Goal: Task Accomplishment & Management: Manage account settings

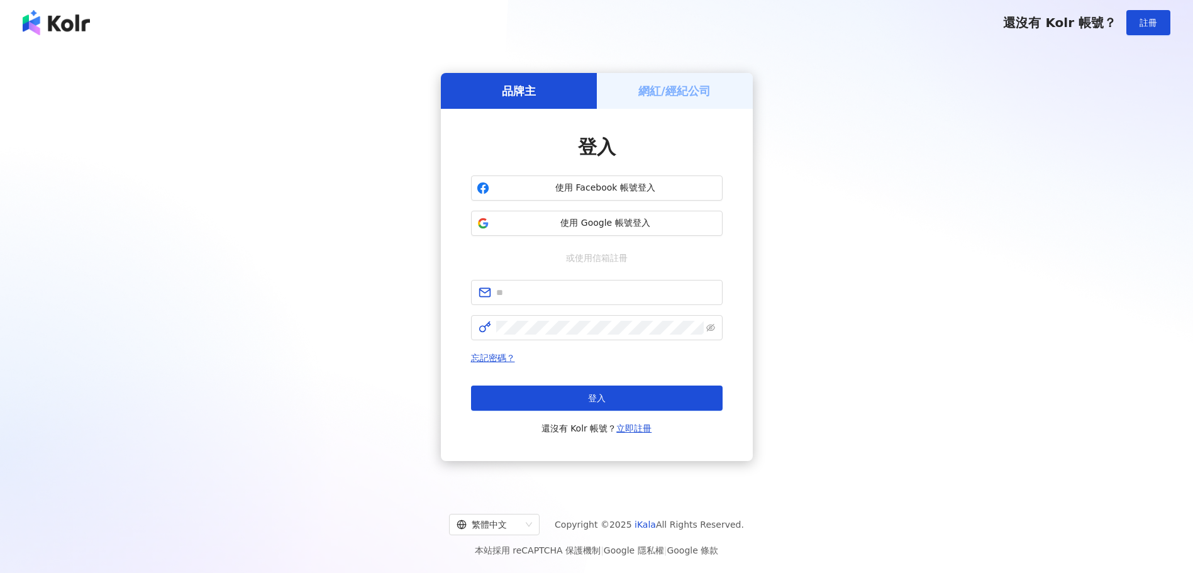
click at [671, 87] on h5 "網紅/經紀公司" at bounding box center [675, 91] width 72 height 16
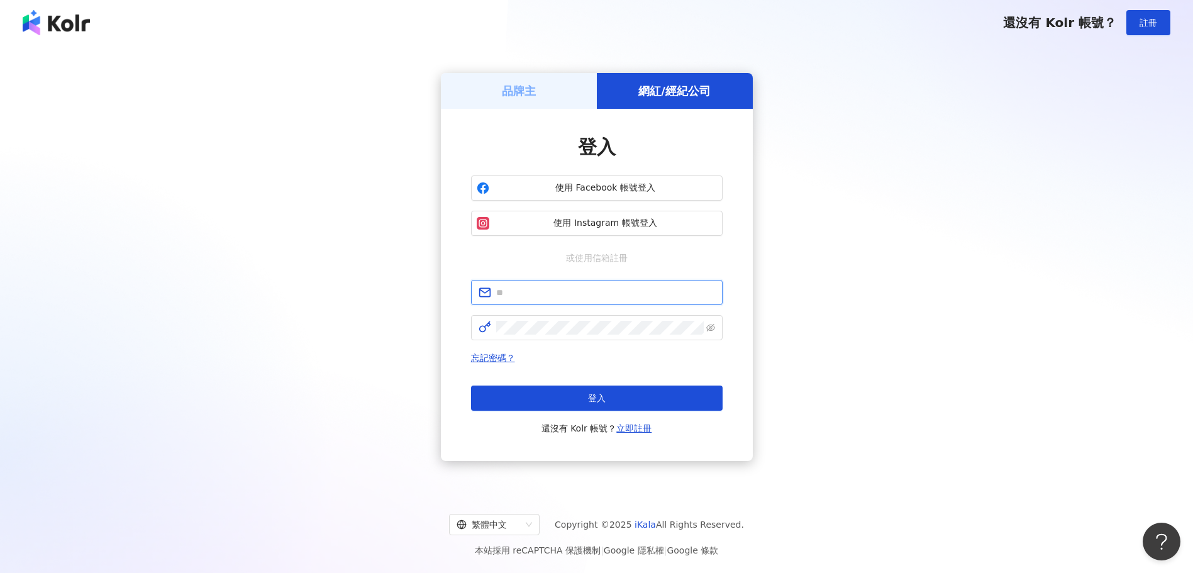
click at [587, 296] on input "text" at bounding box center [605, 293] width 219 height 14
type input "**********"
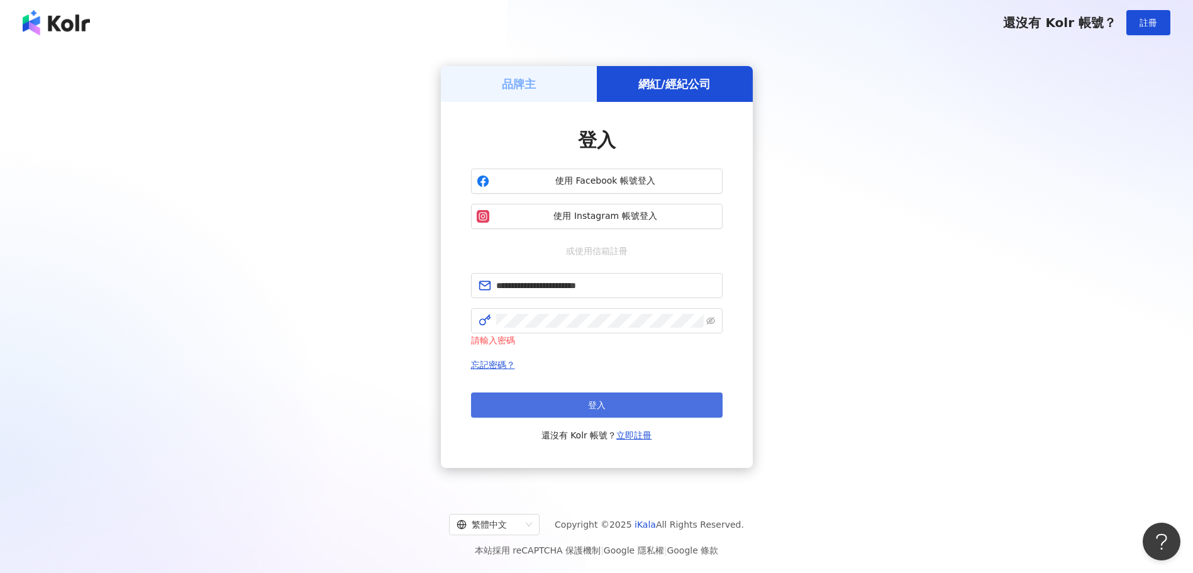
click at [623, 406] on button "登入" at bounding box center [597, 405] width 252 height 25
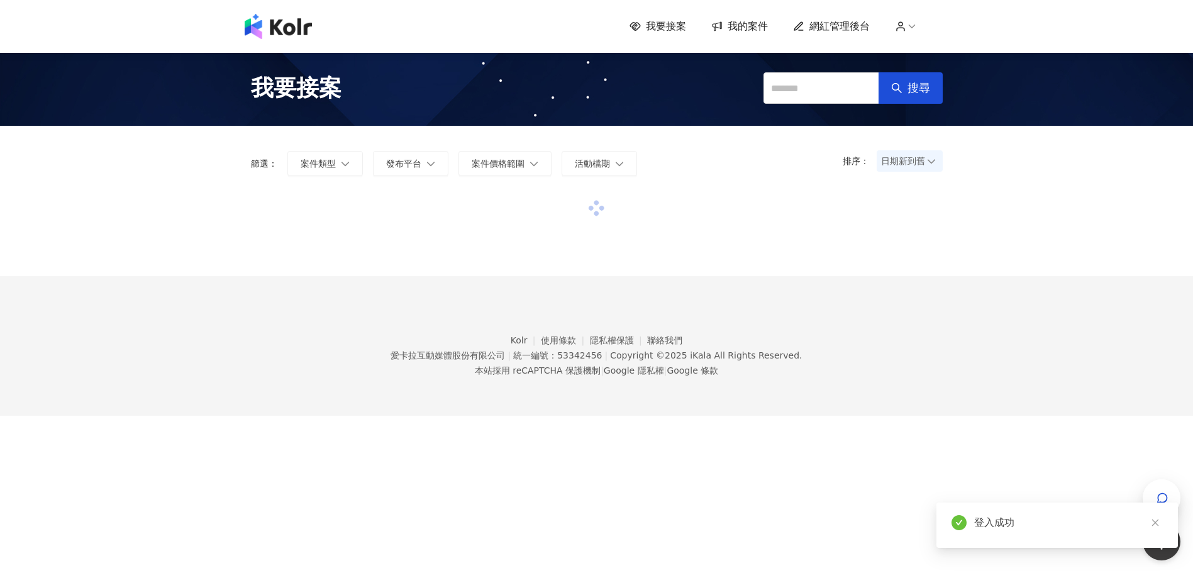
click at [918, 27] on icon at bounding box center [912, 26] width 11 height 11
click at [750, 26] on span "我的案件" at bounding box center [748, 27] width 40 height 14
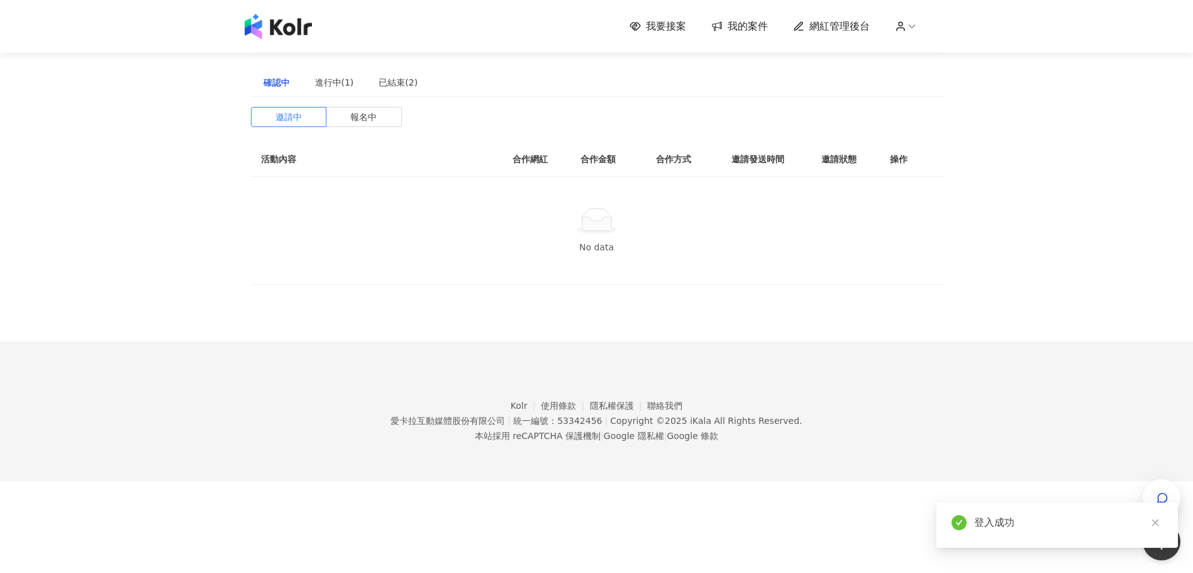
click at [756, 23] on span "我的案件" at bounding box center [748, 27] width 40 height 14
click at [347, 81] on div "進行中(1)" at bounding box center [334, 82] width 39 height 14
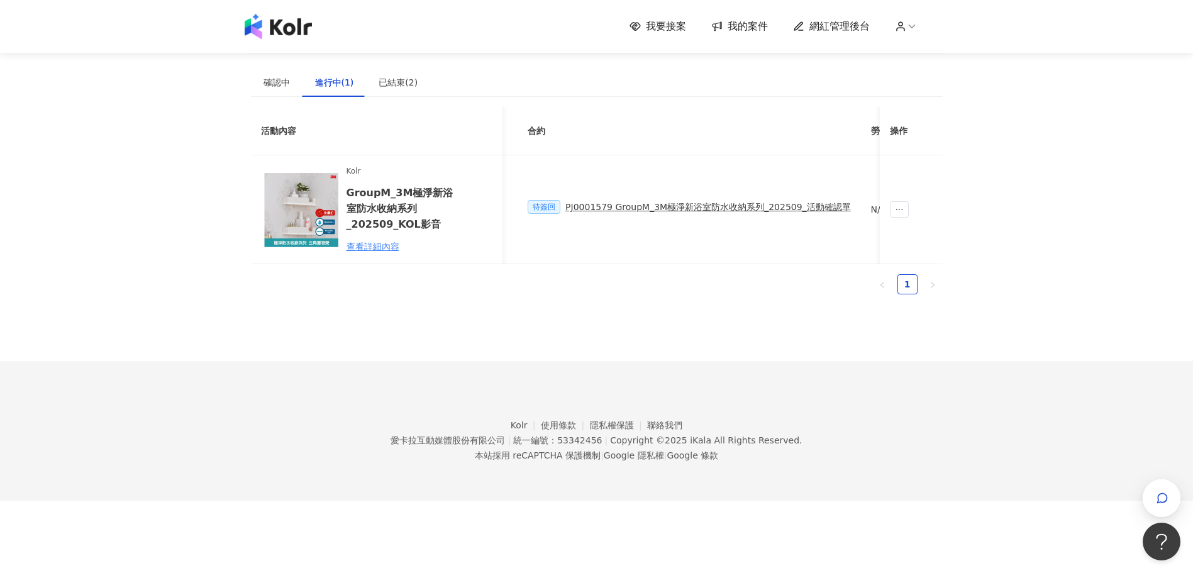
scroll to position [0, 687]
click at [679, 195] on td "$56,700" at bounding box center [700, 209] width 126 height 109
drag, startPoint x: 675, startPoint y: 204, endPoint x: 656, endPoint y: 203, distance: 19.5
click at [656, 203] on div "$56,700" at bounding box center [700, 209] width 106 height 16
click at [656, 203] on span "$56,700" at bounding box center [665, 210] width 36 height 14
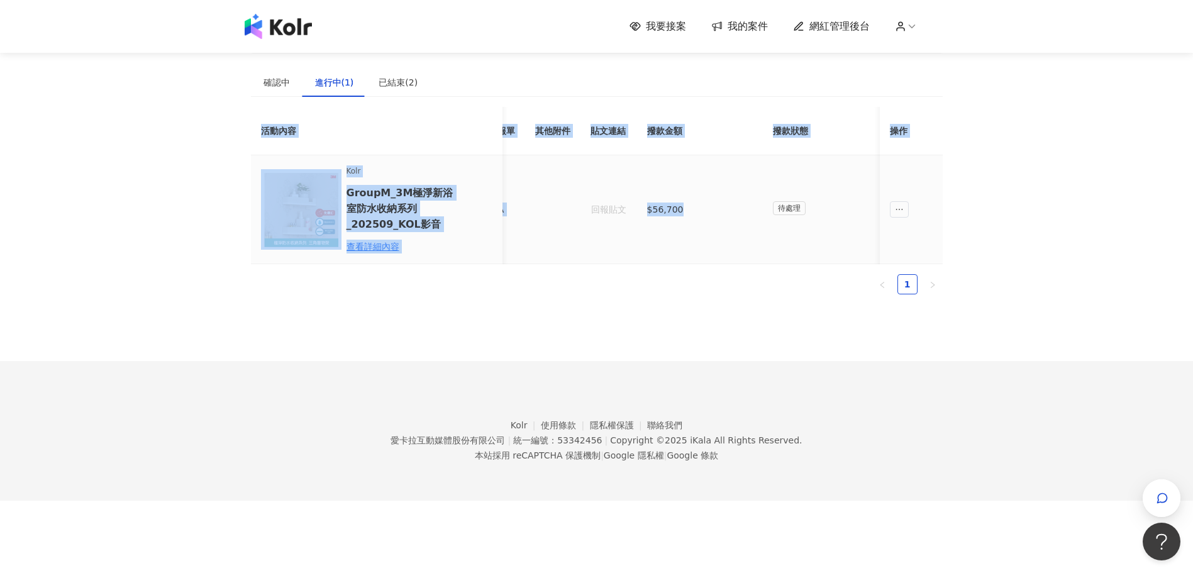
drag, startPoint x: 768, startPoint y: 274, endPoint x: 696, endPoint y: 264, distance: 73.0
click at [696, 264] on div "活動內容 合作網紅 合作費用（含稅） 推廣連結 合約 勞報單 其他附件 貼文連結 撥款金額 撥款狀態 操作 Kolr GroupM_3M極淨新浴室防水收納系列…" at bounding box center [597, 185] width 692 height 157
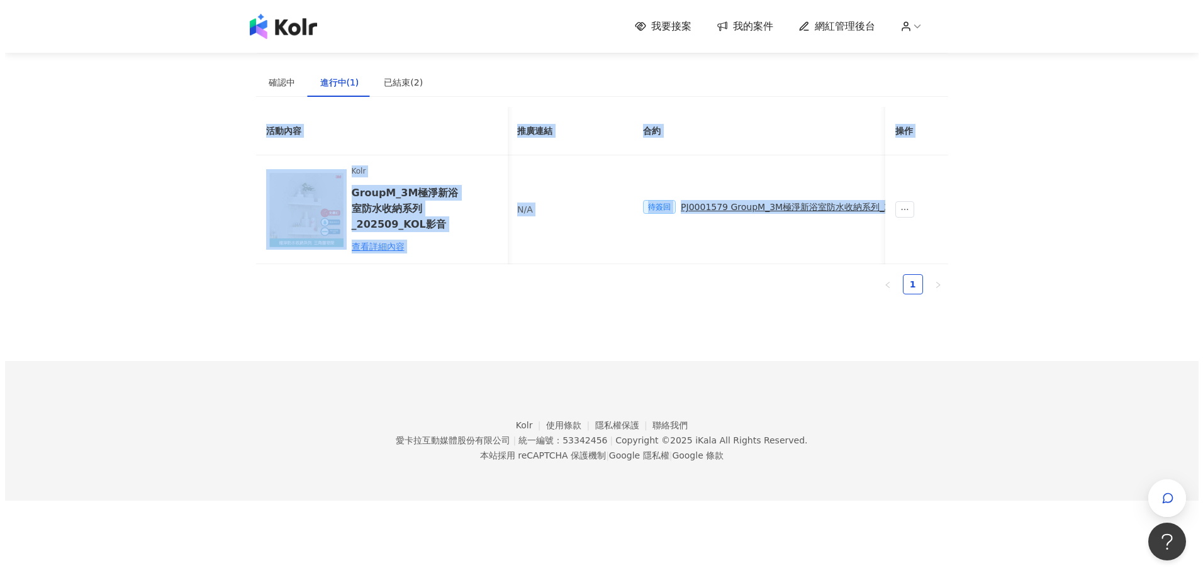
scroll to position [0, 374]
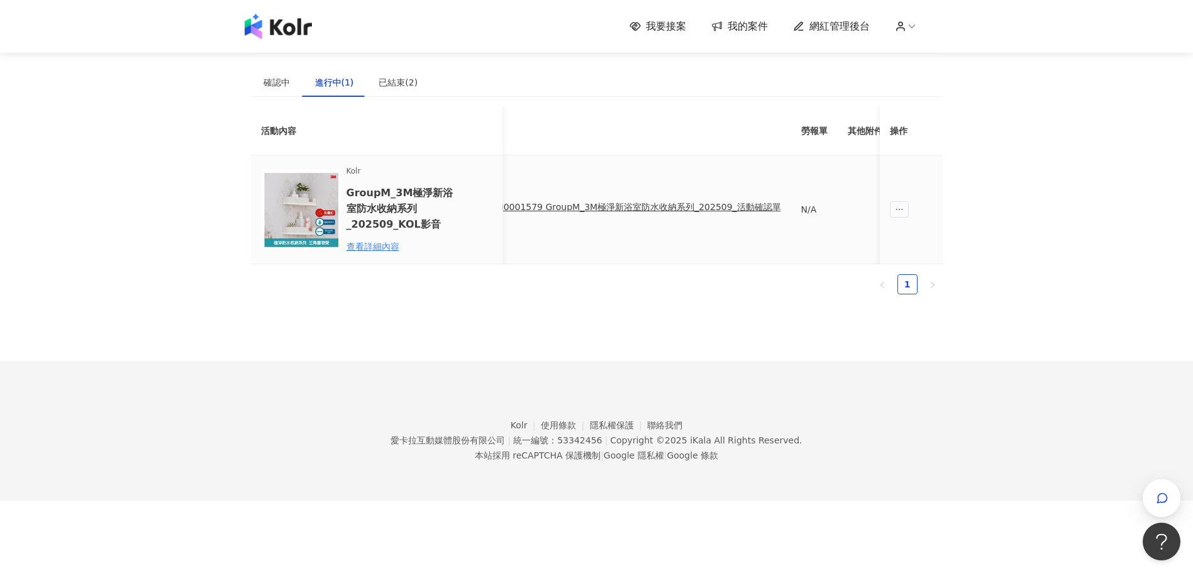
click at [648, 206] on div "PJ0001579 GroupM_3M極淨新浴室防水收納系列_202509_活動確認單" at bounding box center [639, 207] width 286 height 14
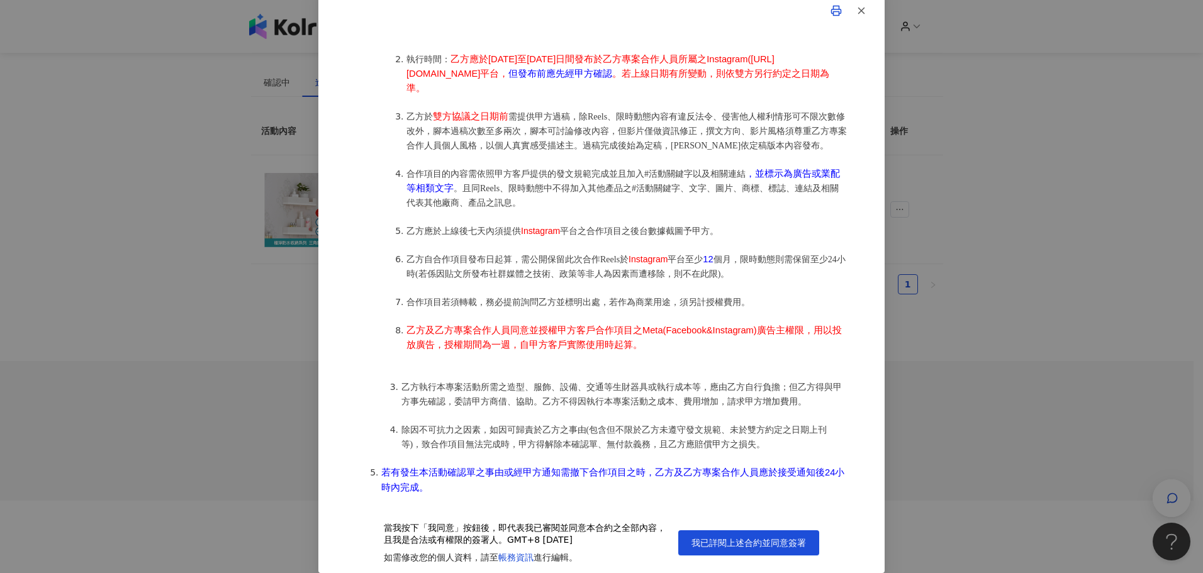
scroll to position [0, 688]
click at [666, 257] on span "個月，限時動態則需保留至少24小時(若係因貼文所發布社群媒體之技術、政策等非人為因素而遭移除，則不在此限)。" at bounding box center [625, 267] width 439 height 24
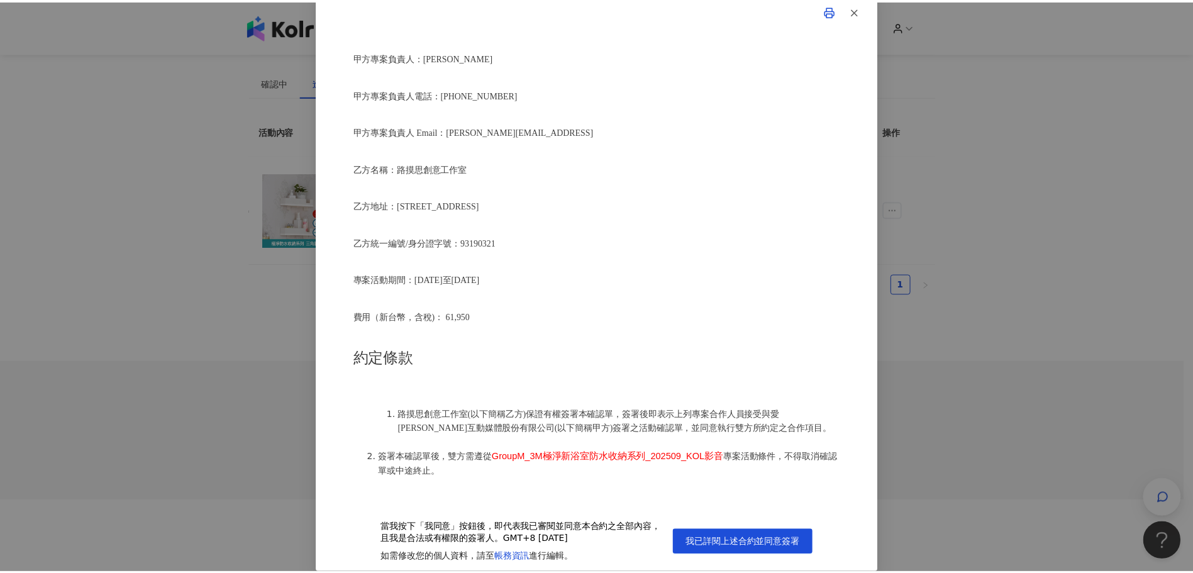
scroll to position [252, 0]
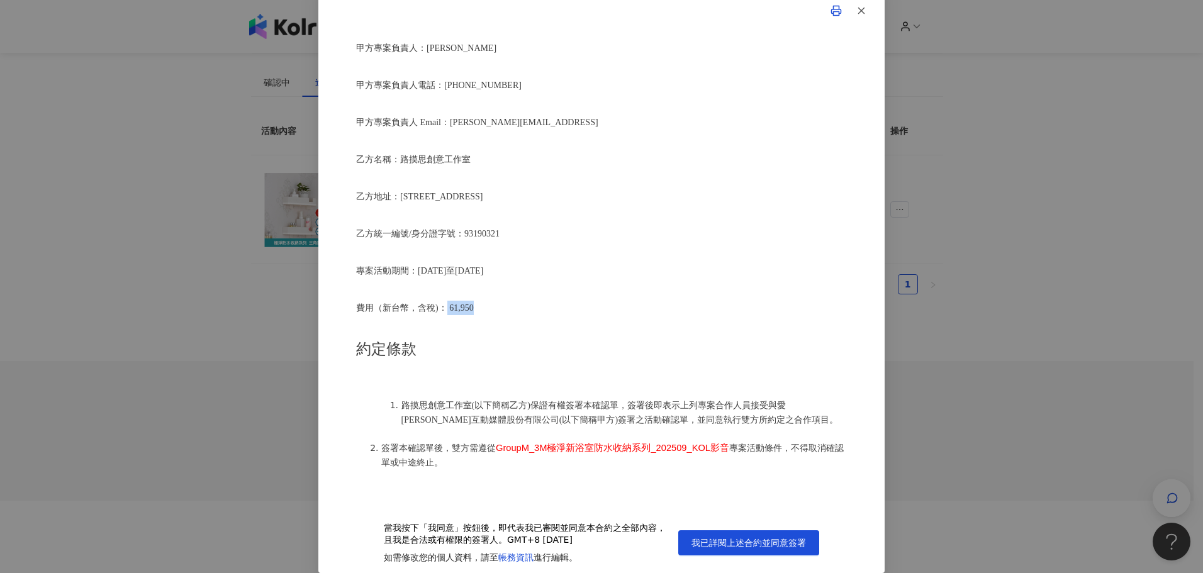
drag, startPoint x: 467, startPoint y: 301, endPoint x: 442, endPoint y: 301, distance: 25.2
click at [442, 301] on p "費用（新台幣，含稅)： 61,950" at bounding box center [601, 308] width 491 height 14
click at [517, 313] on div "活動確認單 約定雙方 甲方名稱：愛卡拉互動媒體股份有限公司 甲方負責人：程世嘉 甲方統一編號：53342456 甲方地址：104 台北市中山區南京東路二段16…" at bounding box center [601, 269] width 491 height 459
drag, startPoint x: 509, startPoint y: 299, endPoint x: 336, endPoint y: 301, distance: 173.0
click at [336, 301] on div "活動確認單 約定雙方 甲方名稱：愛卡拉互動媒體股份有限公司 甲方負責人：程世嘉 甲方統一編號：53342456 甲方地址：104 台北市中山區南京東路二段16…" at bounding box center [601, 281] width 566 height 584
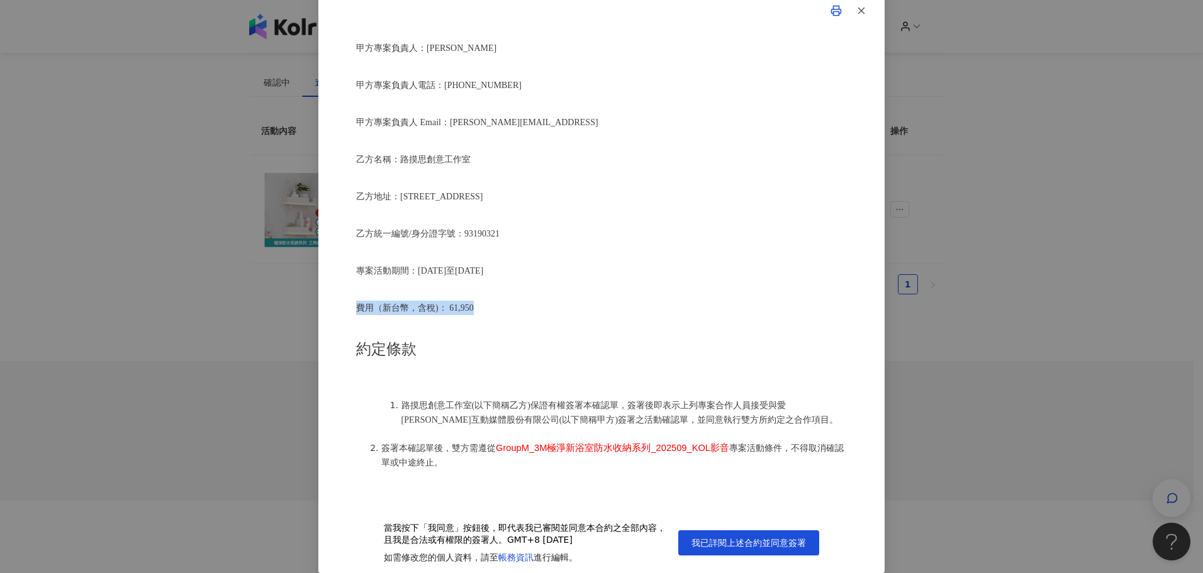
copy span "費用（新台幣，含稅)： 61,950"
click at [859, 10] on line "button" at bounding box center [862, 11] width 6 height 6
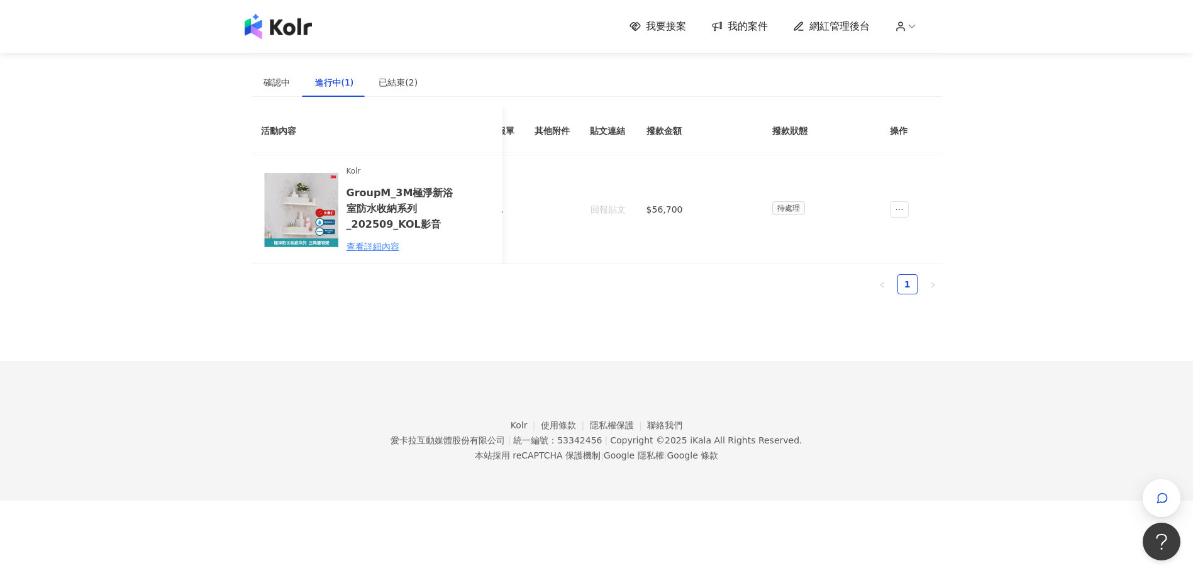
click at [366, 325] on div "建議執行流程 確認中 進行中(1) 已結束(2) 邀請中 報名中 活動內容 合作網紅 合作金額 合作方式 邀請發送時間 邀請狀態 操作 No data 活動內…" at bounding box center [597, 180] width 692 height 361
click at [902, 206] on icon "ellipsis" at bounding box center [899, 209] width 9 height 9
click at [1002, 179] on div "我要接案 我的案件 網紅管理後台 建議執行流程 確認中 進行中(1) 已結束(2) 邀請中 報名中 活動內容 合作網紅 合作金額 合作方式 邀請發送時間 邀請…" at bounding box center [596, 250] width 1193 height 501
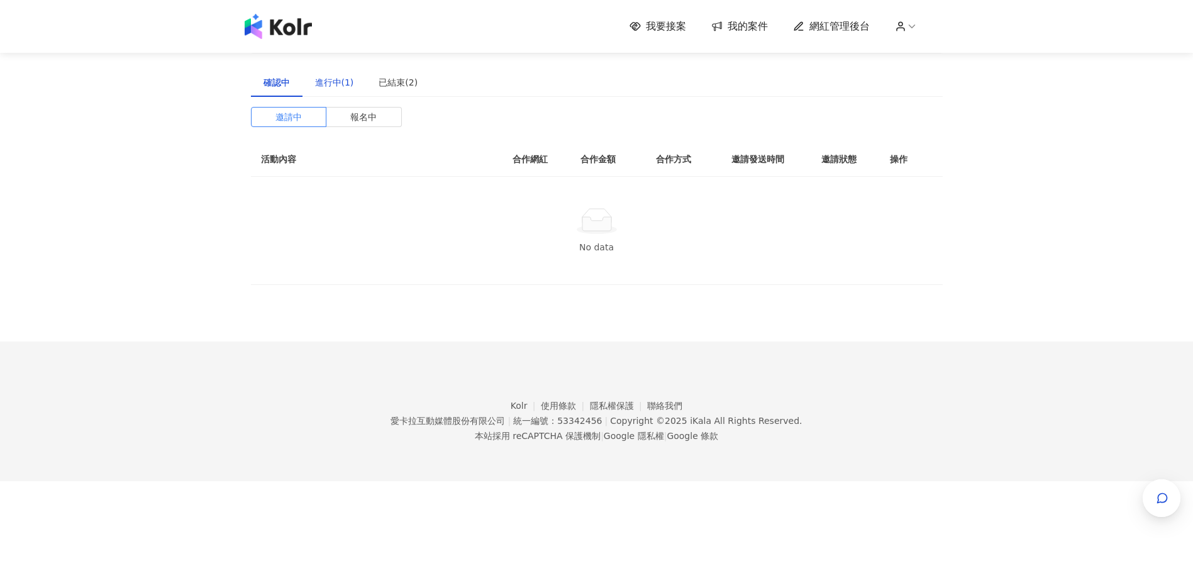
click at [338, 83] on div "進行中(1)" at bounding box center [334, 82] width 39 height 14
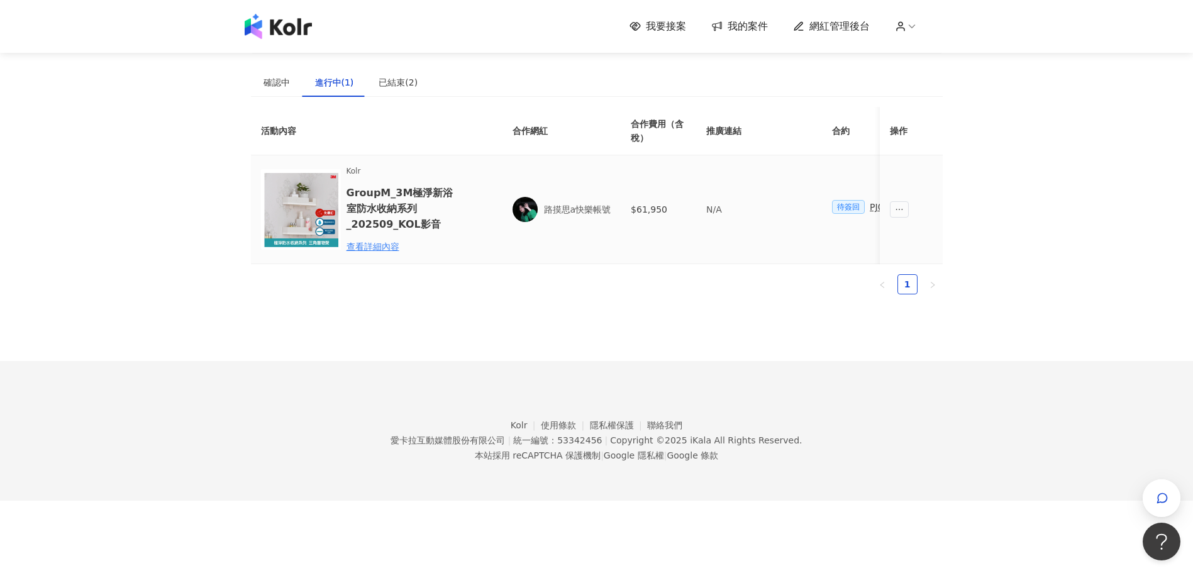
click at [700, 210] on td "N/A" at bounding box center [759, 209] width 126 height 109
click at [379, 245] on div "查看詳細內容" at bounding box center [402, 247] width 110 height 14
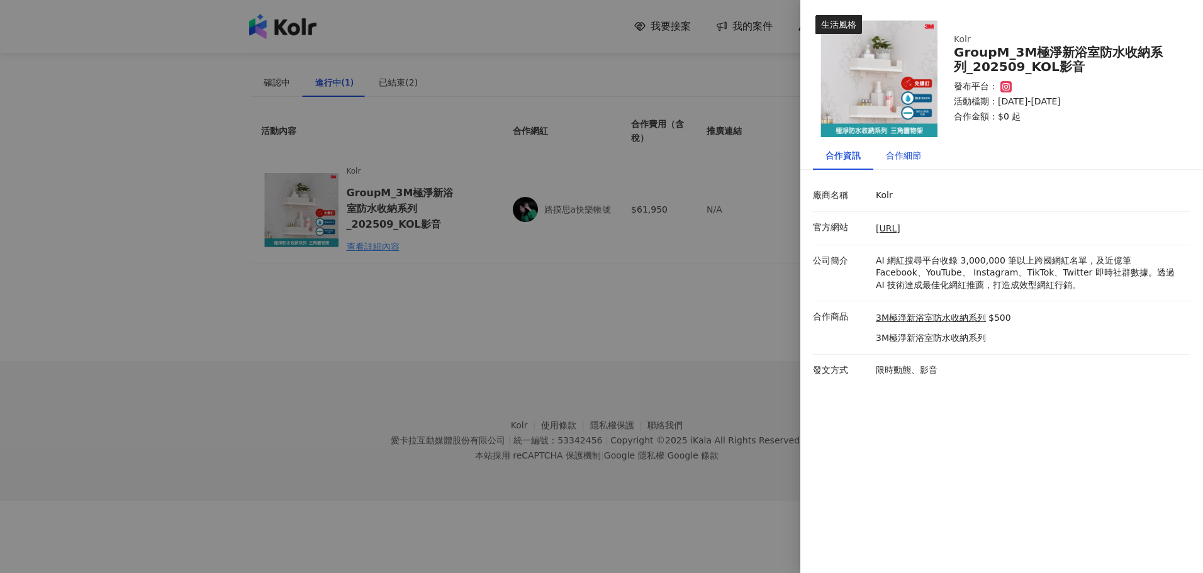
click at [914, 157] on div "合作細節" at bounding box center [903, 155] width 35 height 14
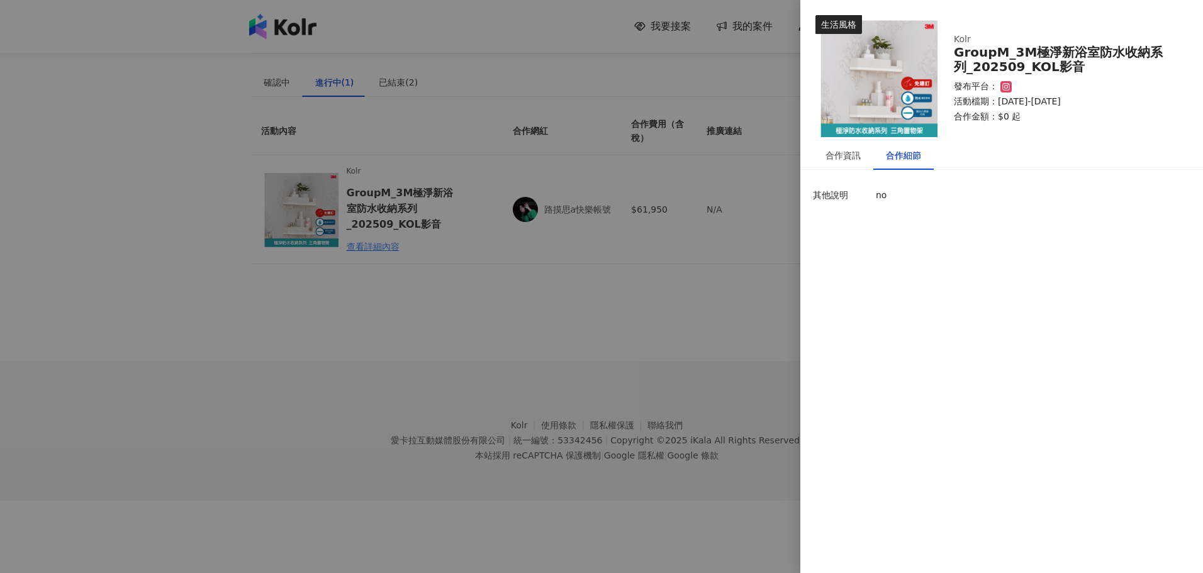
click at [719, 296] on div at bounding box center [601, 286] width 1203 height 573
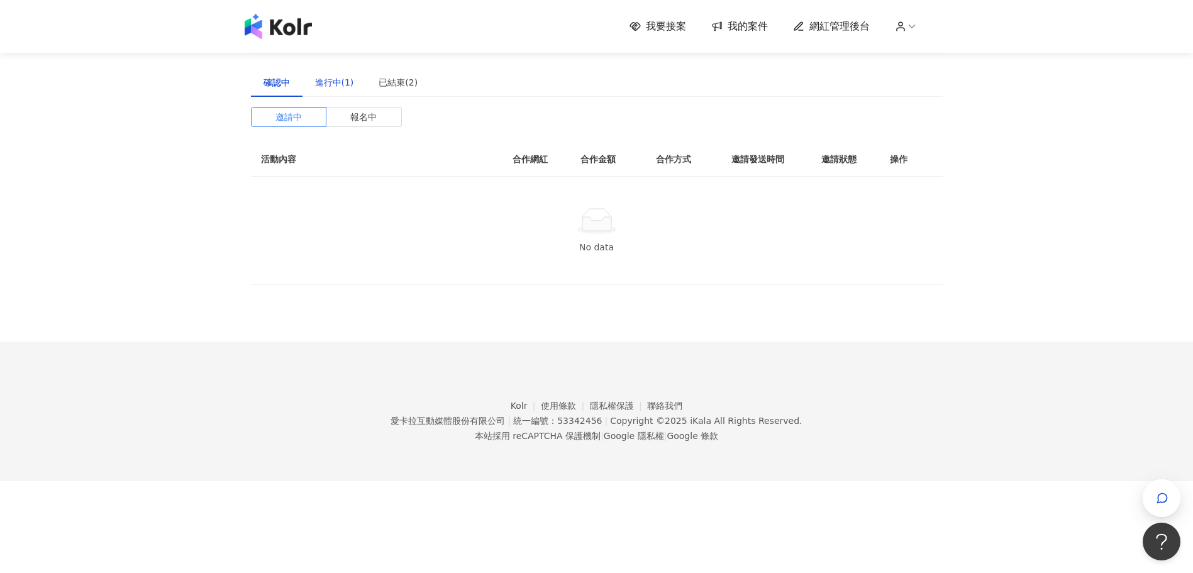
click at [340, 86] on div "進行中(1)" at bounding box center [334, 82] width 39 height 14
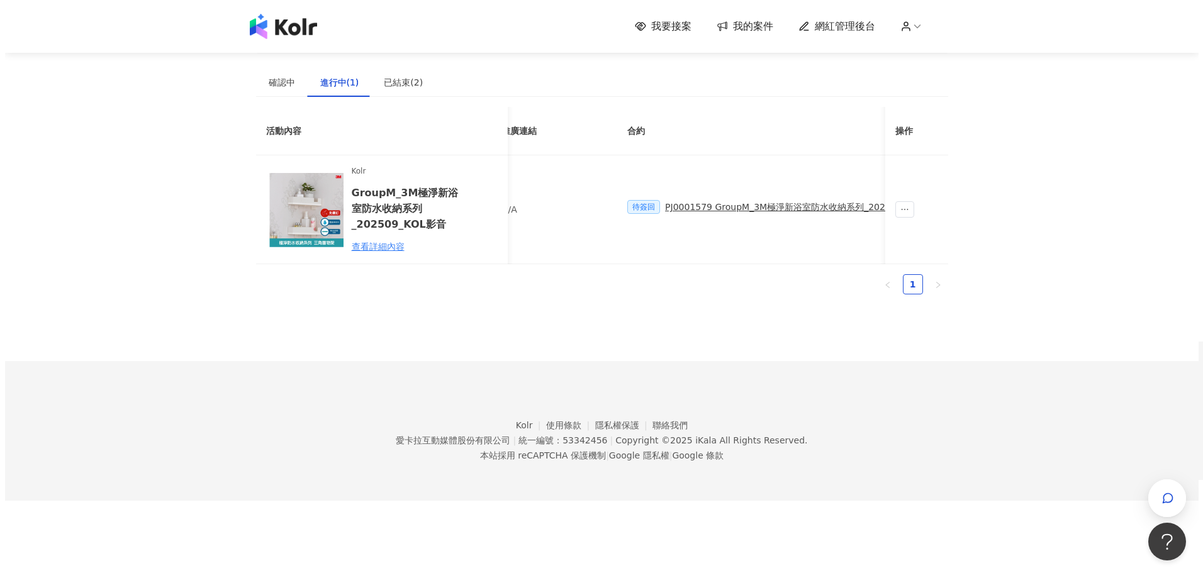
scroll to position [0, 286]
click at [692, 204] on div "PJ0001579 GroupM_3M極淨新浴室防水收納系列_202509_活動確認單" at bounding box center [727, 207] width 286 height 14
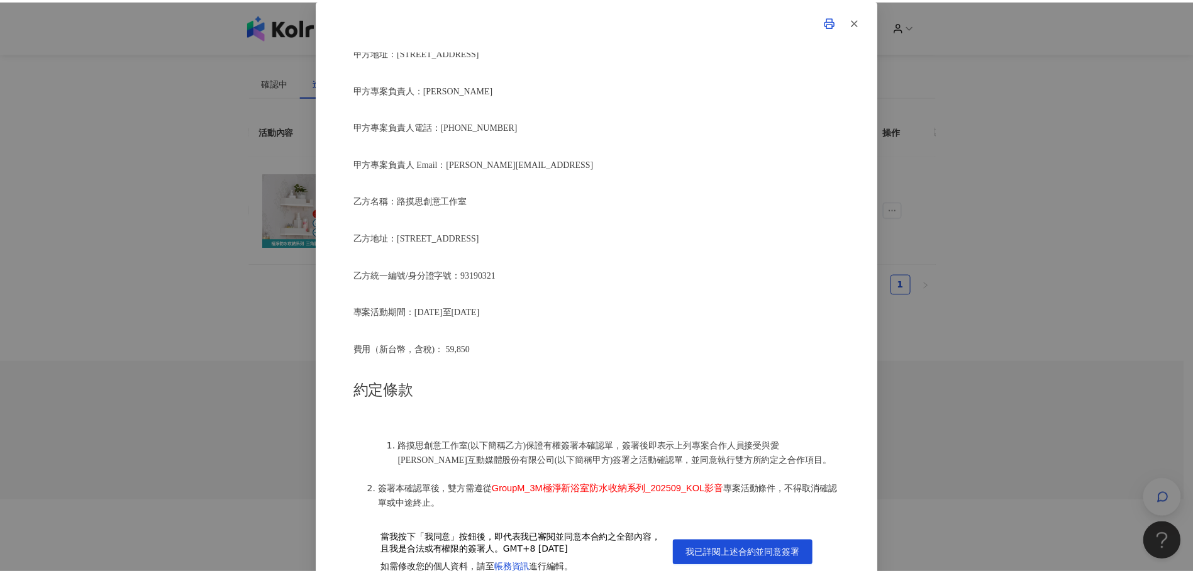
scroll to position [252, 0]
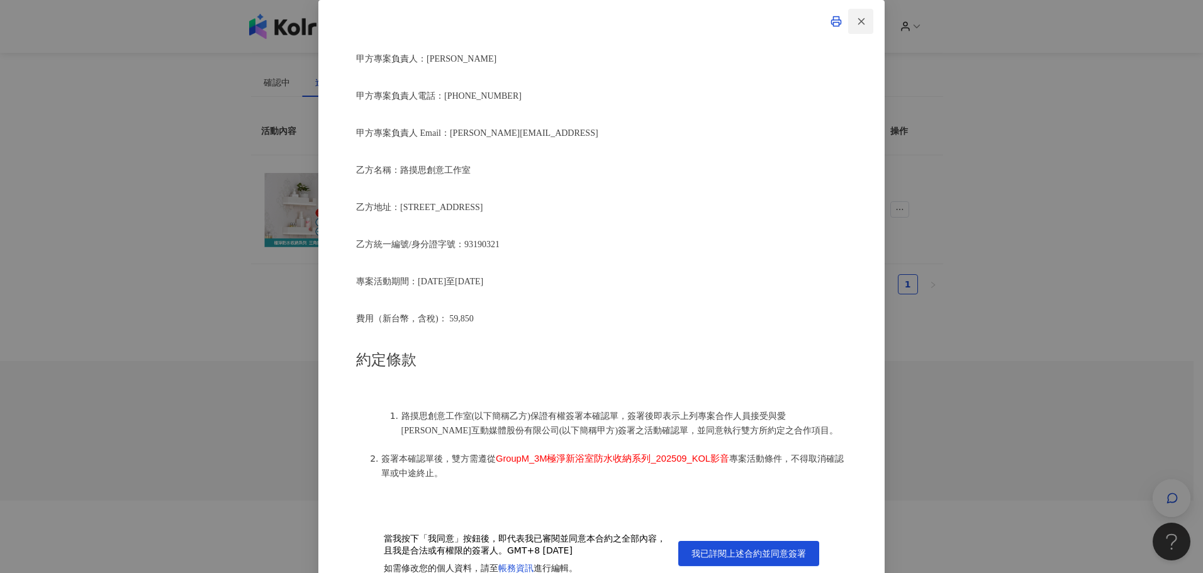
click at [859, 21] on line "button" at bounding box center [862, 21] width 6 height 6
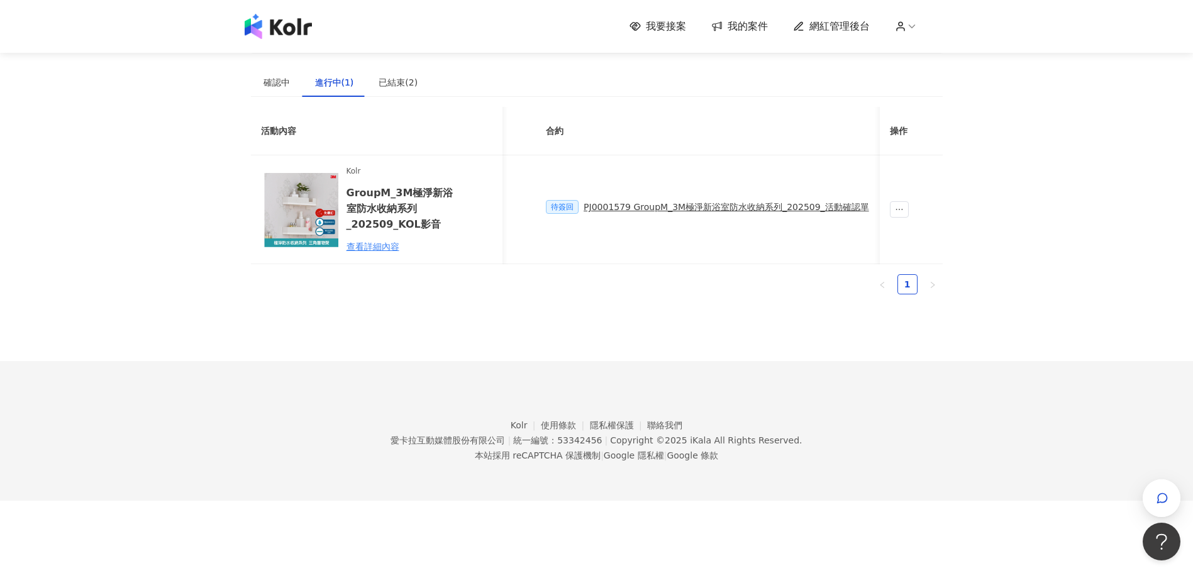
scroll to position [0, 0]
